Goal: Task Accomplishment & Management: Use online tool/utility

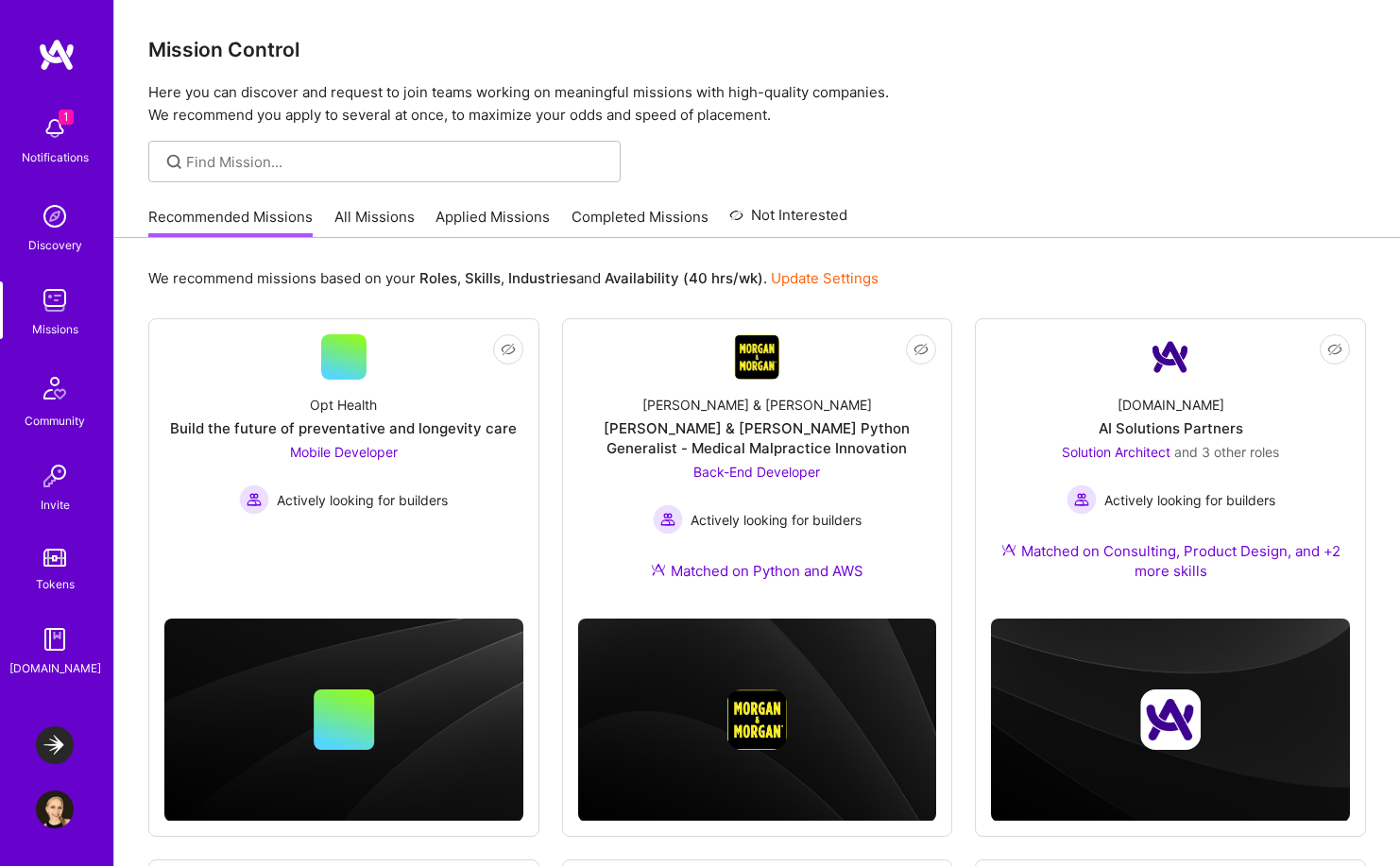
click at [78, 153] on div "Notifications" at bounding box center [55, 157] width 67 height 20
click at [78, 153] on div "1 Notifications Discovery Missions Community Invite Tokens [DOMAIN_NAME]" at bounding box center [56, 392] width 114 height 573
click at [55, 113] on img at bounding box center [55, 129] width 38 height 38
click at [692, 132] on div "1 1 Notifications Discovery Missions Community Invite Tokens [DOMAIN_NAME] Laun…" at bounding box center [700, 697] width 1400 height 1394
click at [48, 742] on img at bounding box center [55, 746] width 38 height 38
